Goal: Check status

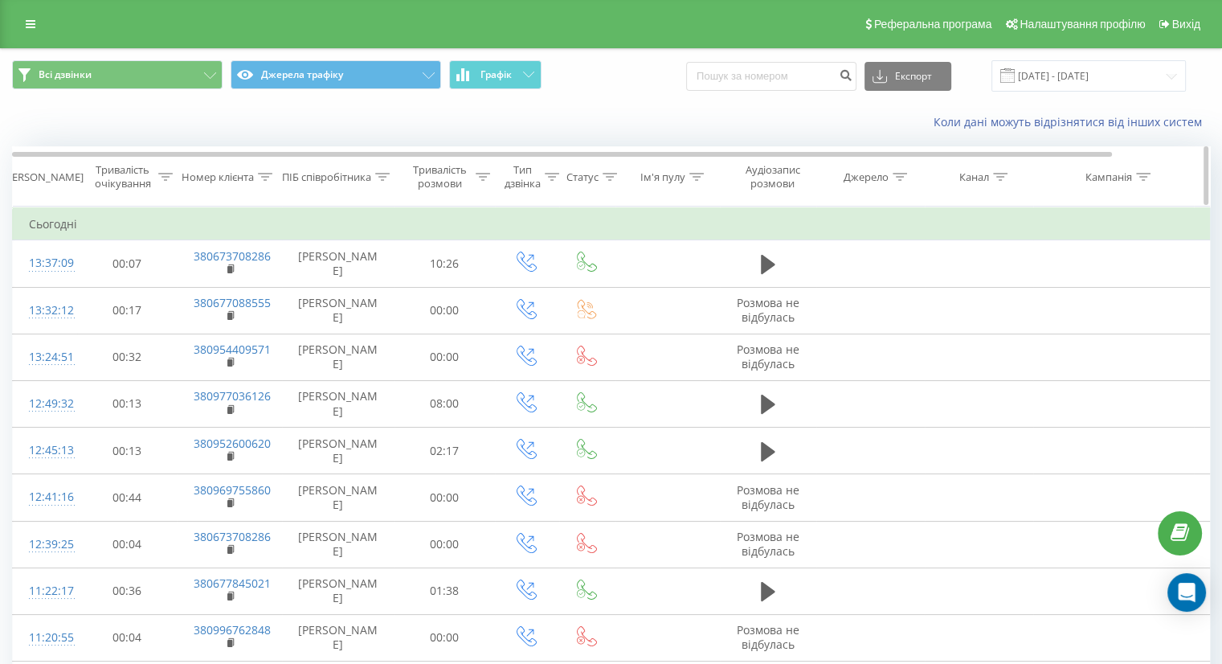
click at [466, 182] on div "Тривалість розмови" at bounding box center [439, 176] width 63 height 27
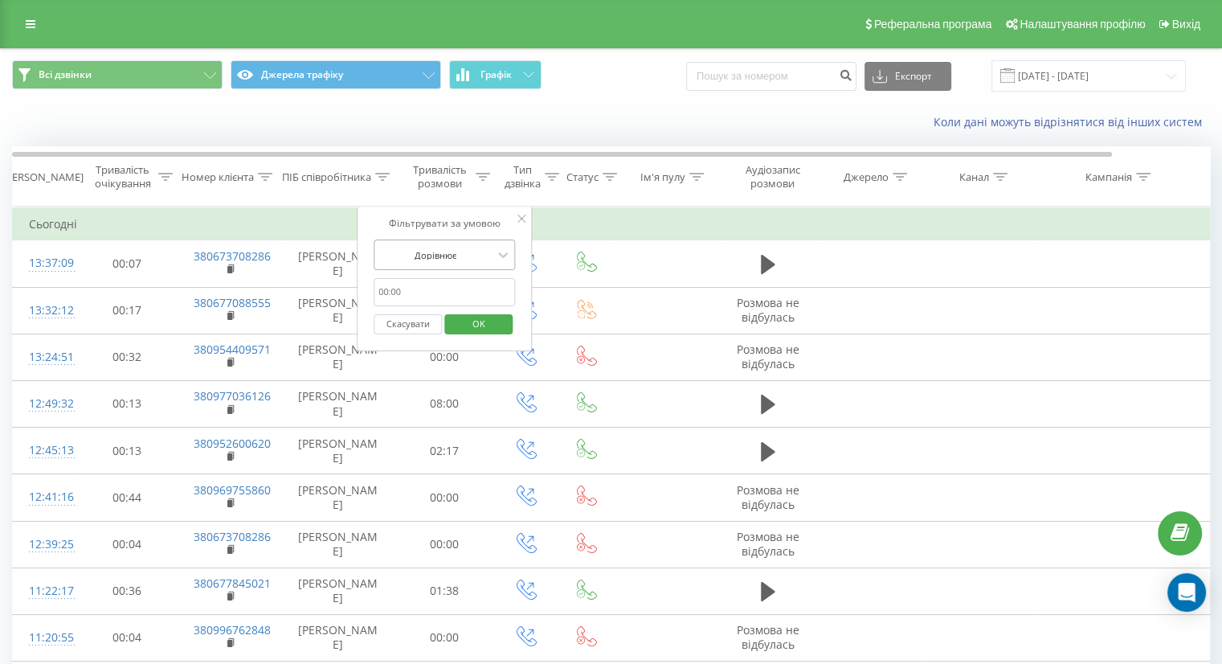
click at [443, 249] on div at bounding box center [435, 254] width 114 height 15
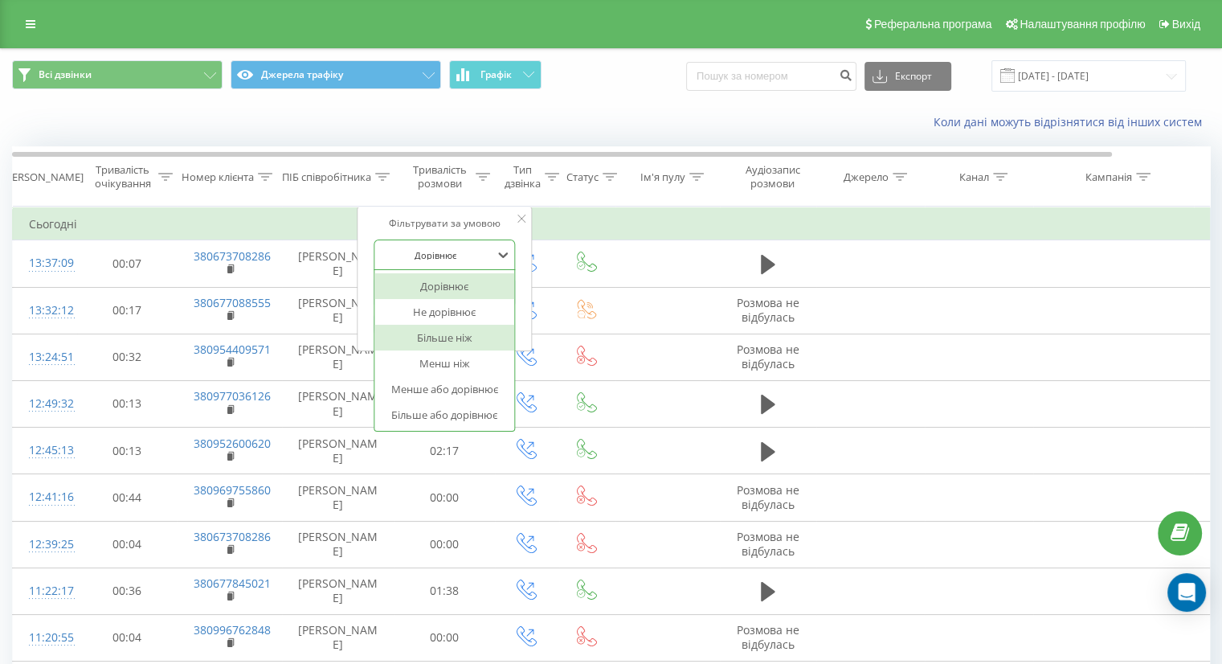
click at [438, 335] on div "Більше ніж" at bounding box center [444, 338] width 140 height 26
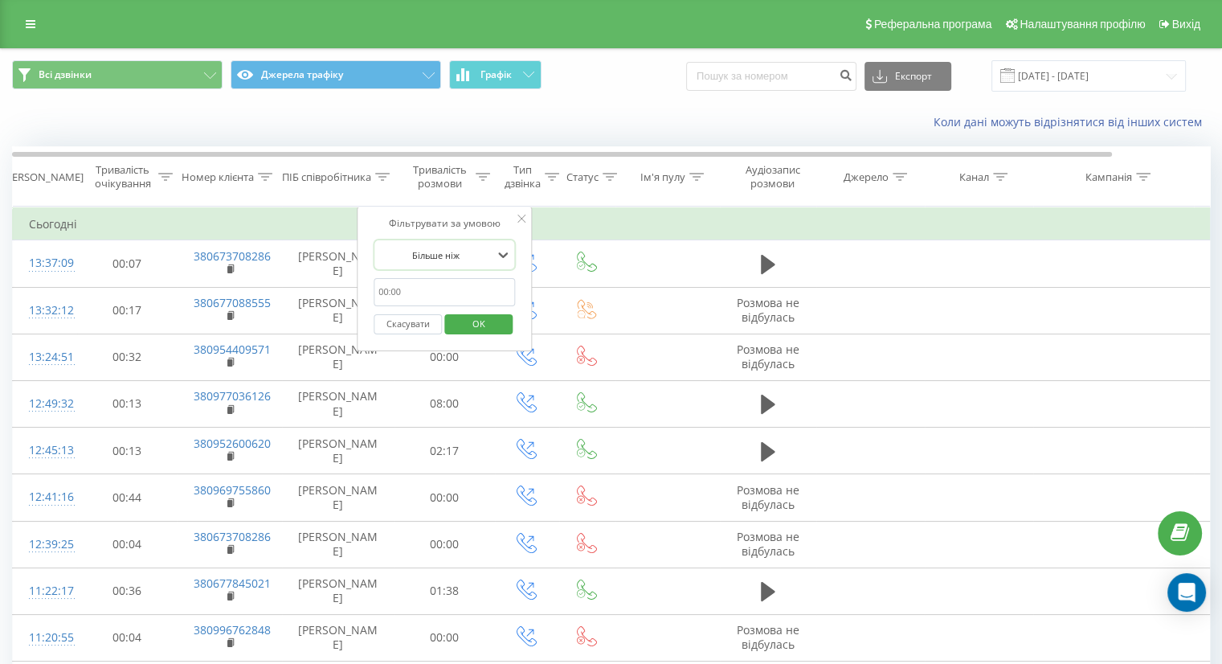
drag, startPoint x: 453, startPoint y: 278, endPoint x: 449, endPoint y: 290, distance: 12.7
click at [452, 285] on input "text" at bounding box center [444, 292] width 141 height 28
type input "59"
click at [484, 323] on span "OK" at bounding box center [478, 323] width 45 height 25
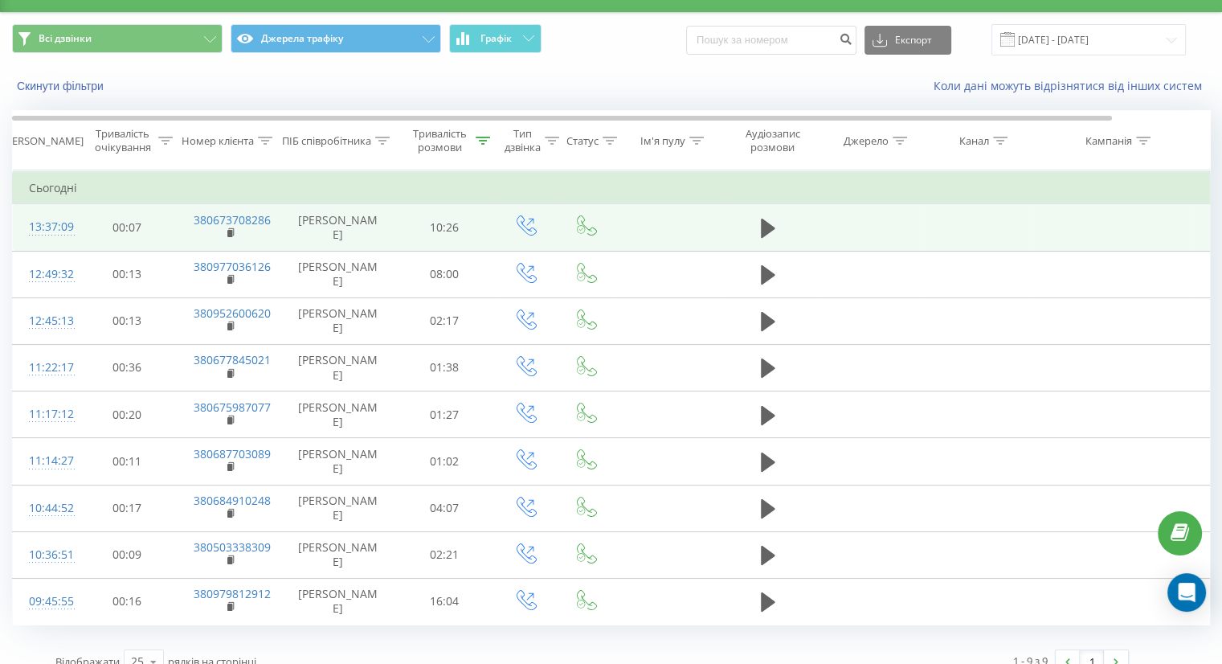
scroll to position [55, 0]
